Goal: Book appointment/travel/reservation

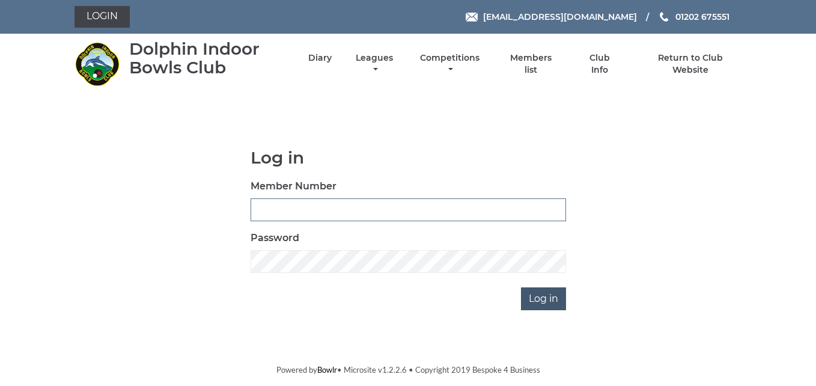
type input "3783"
click at [542, 297] on input "Log in" at bounding box center [543, 298] width 45 height 23
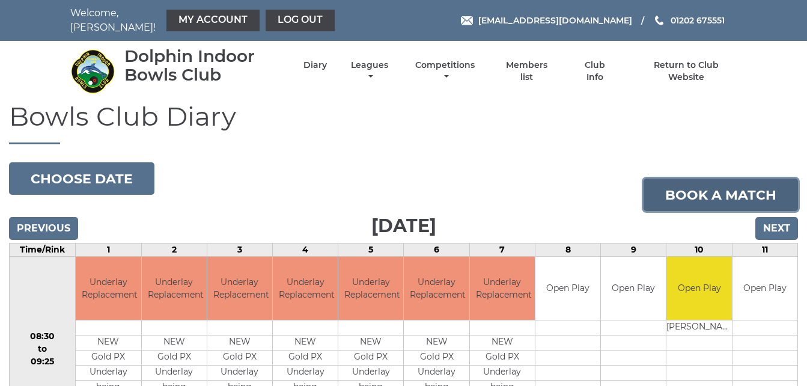
click at [685, 189] on link "Book a match" at bounding box center [720, 194] width 154 height 32
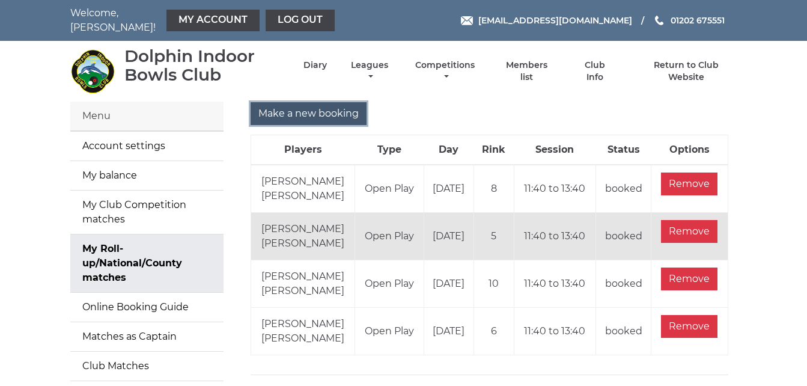
click at [287, 103] on input "Make a new booking" at bounding box center [309, 113] width 116 height 23
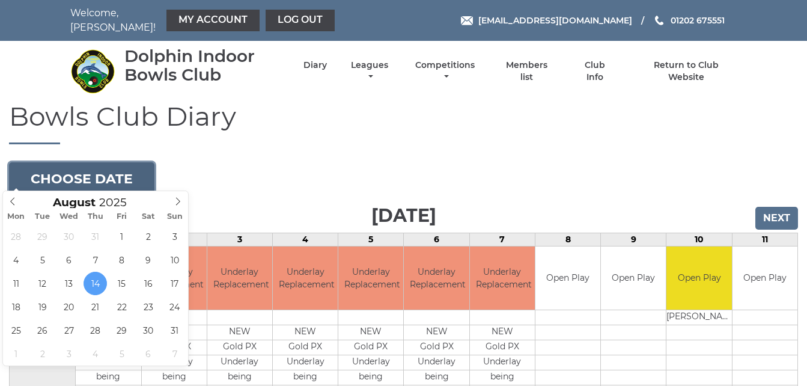
click at [111, 174] on button "Choose date" at bounding box center [81, 178] width 145 height 32
type input "2025-08-27"
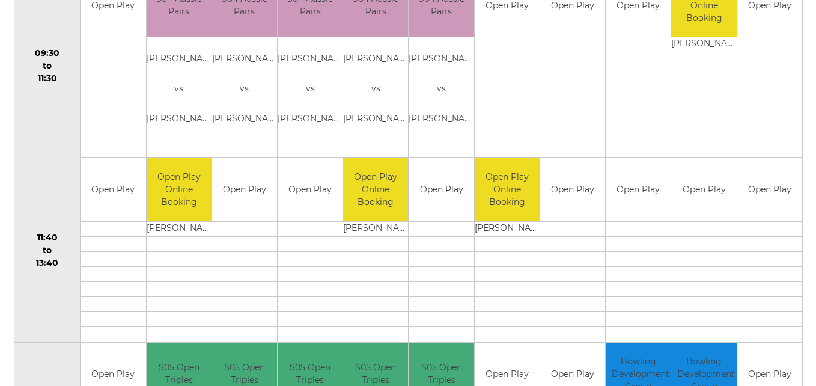
scroll to position [481, 0]
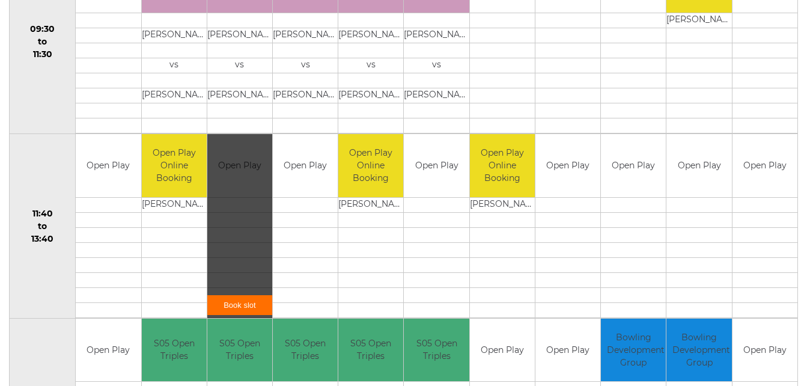
click at [243, 295] on link "Book slot" at bounding box center [239, 305] width 65 height 20
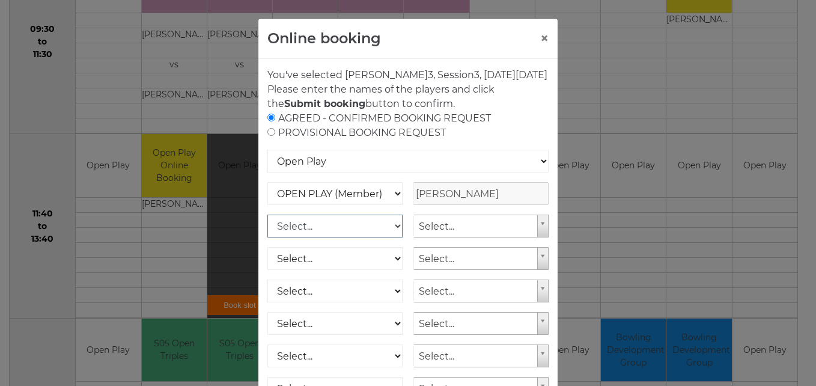
click at [383, 237] on select "Select... OPEN PLAY (Member) OPEN PLAY (Visitor) OPEN PLAY 1 HOUR (Member) OPEN…" at bounding box center [334, 225] width 135 height 23
select select "1_12"
click at [267, 229] on select "Select... OPEN PLAY (Member) OPEN PLAY (Visitor) OPEN PLAY 1 HOUR (Member) OPEN…" at bounding box center [334, 225] width 135 height 23
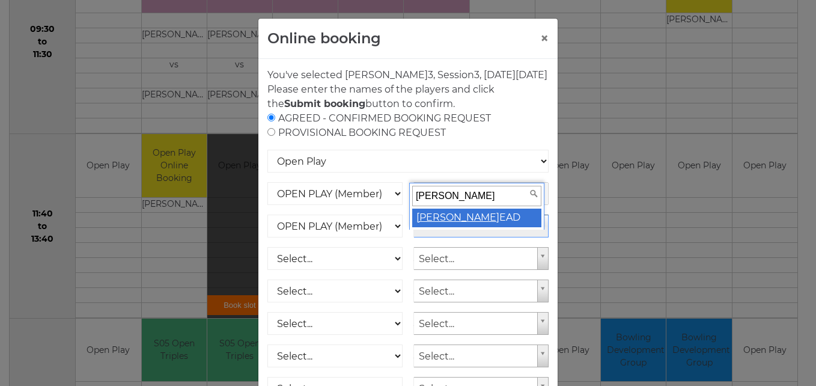
type input "mary h"
select select "1797"
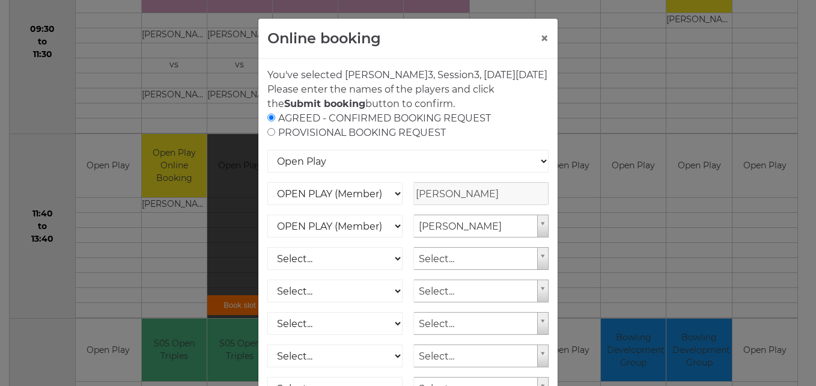
click at [523, 111] on p "Please enter the names of the players and click the Submit booking button to co…" at bounding box center [407, 96] width 281 height 29
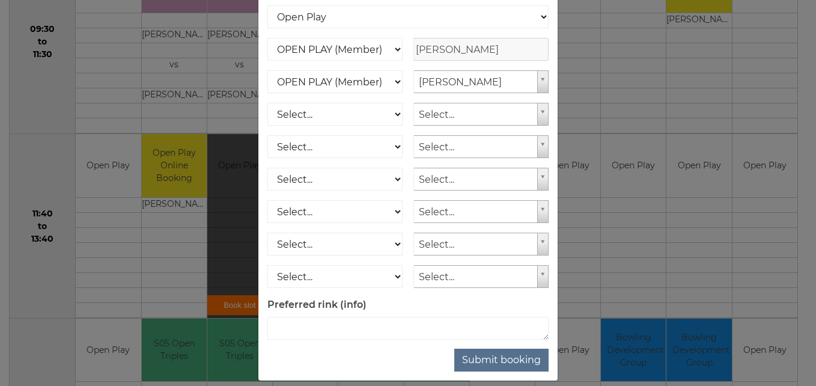
scroll to position [172, 0]
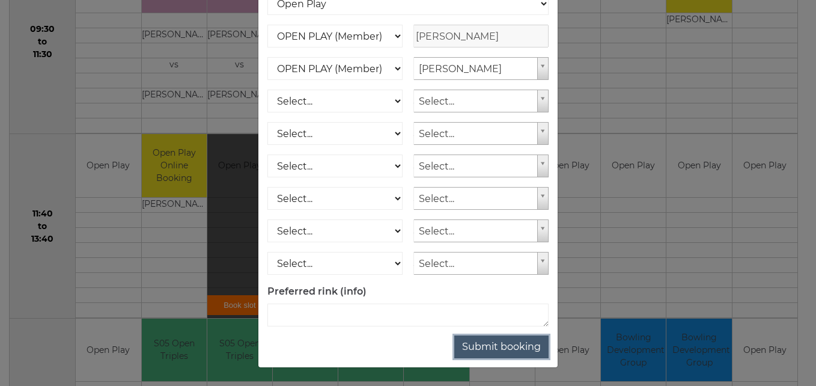
click at [518, 347] on button "Submit booking" at bounding box center [501, 346] width 94 height 23
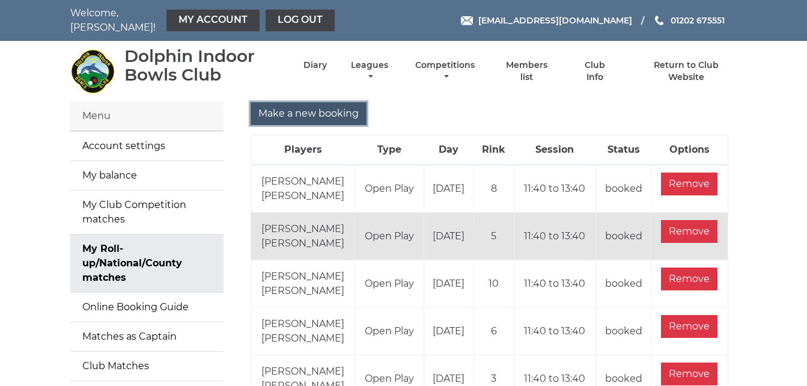
click at [353, 102] on input "Make a new booking" at bounding box center [309, 113] width 116 height 23
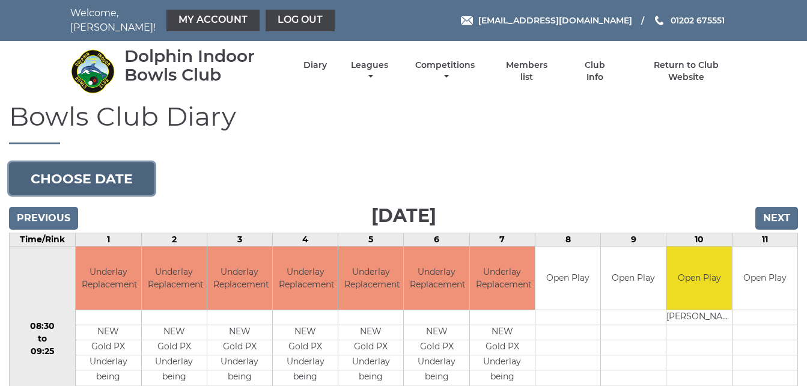
click at [148, 171] on button "Choose date" at bounding box center [81, 178] width 145 height 32
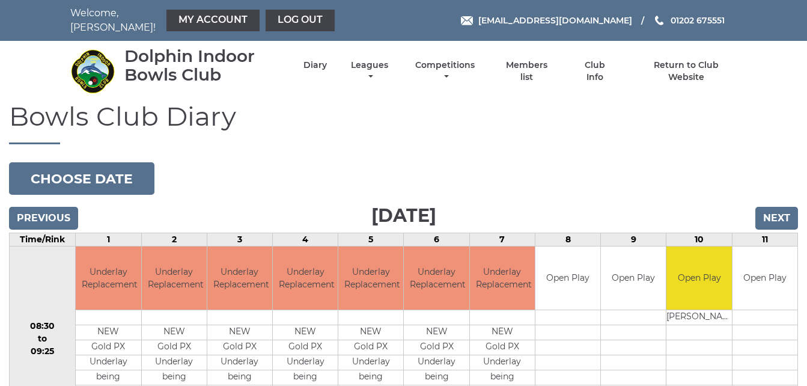
click at [196, 14] on link "My Account" at bounding box center [212, 21] width 93 height 22
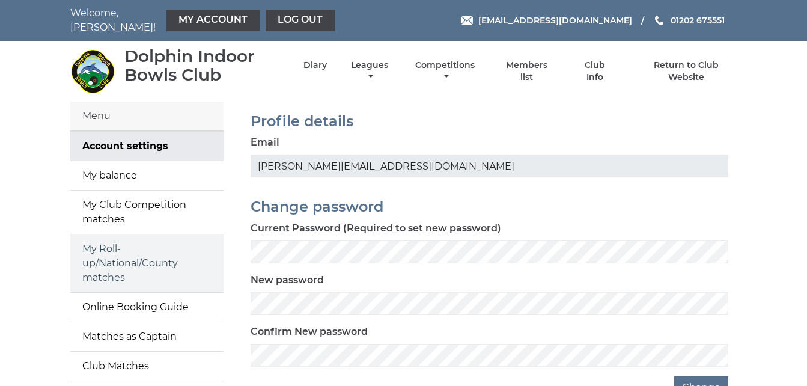
click at [141, 245] on link "My Roll-up/National/County matches" at bounding box center [146, 263] width 153 height 58
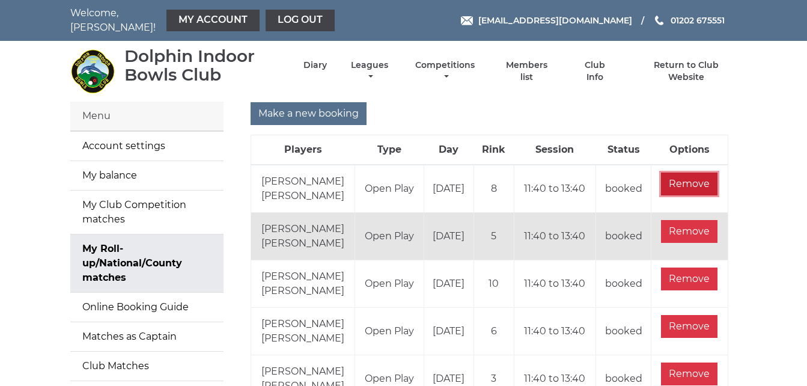
click at [687, 175] on input "Remove" at bounding box center [689, 183] width 56 height 23
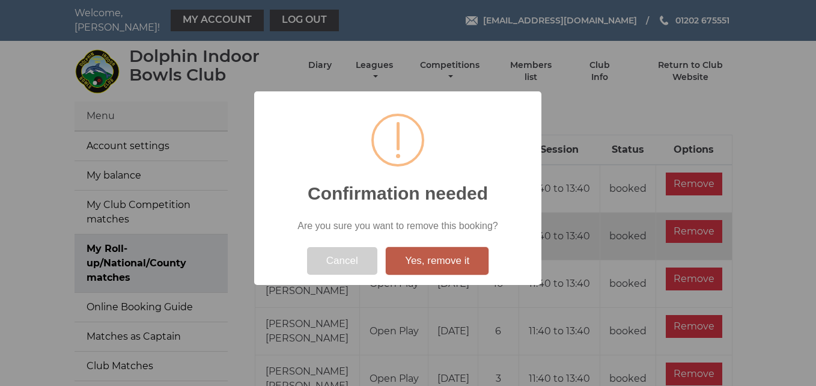
click at [475, 255] on button "Yes, remove it" at bounding box center [437, 261] width 103 height 28
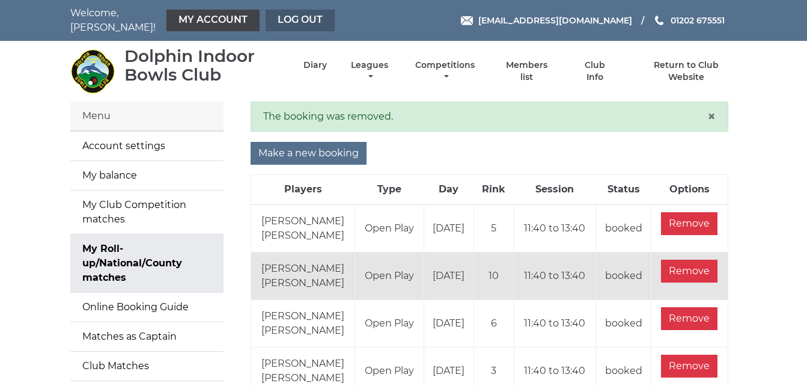
click at [273, 17] on link "Log out" at bounding box center [300, 21] width 69 height 22
